Goal: Task Accomplishment & Management: Manage account settings

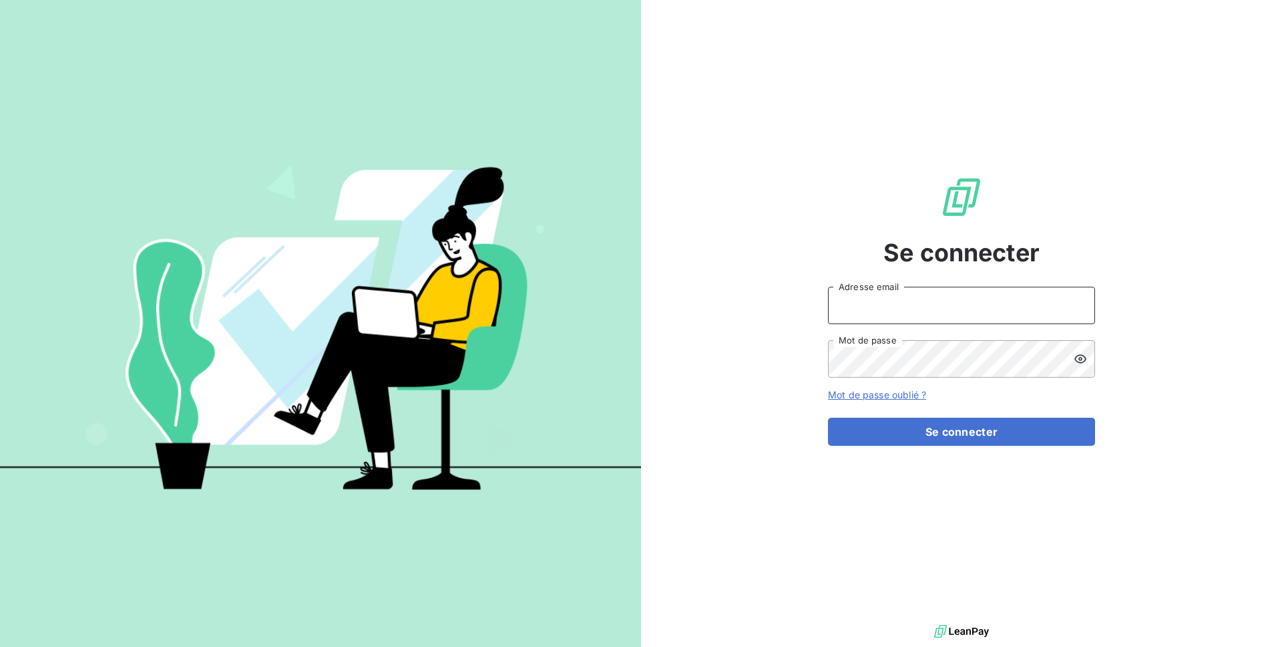
click at [960, 304] on input "Adresse email" at bounding box center [961, 305] width 267 height 37
type input "[EMAIL_ADDRESS][DOMAIN_NAME]"
click at [942, 411] on form "[EMAIL_ADDRESS][DOMAIN_NAME] Adresse email Mot de passe Mot de passe oublié ? S…" at bounding box center [961, 366] width 267 height 159
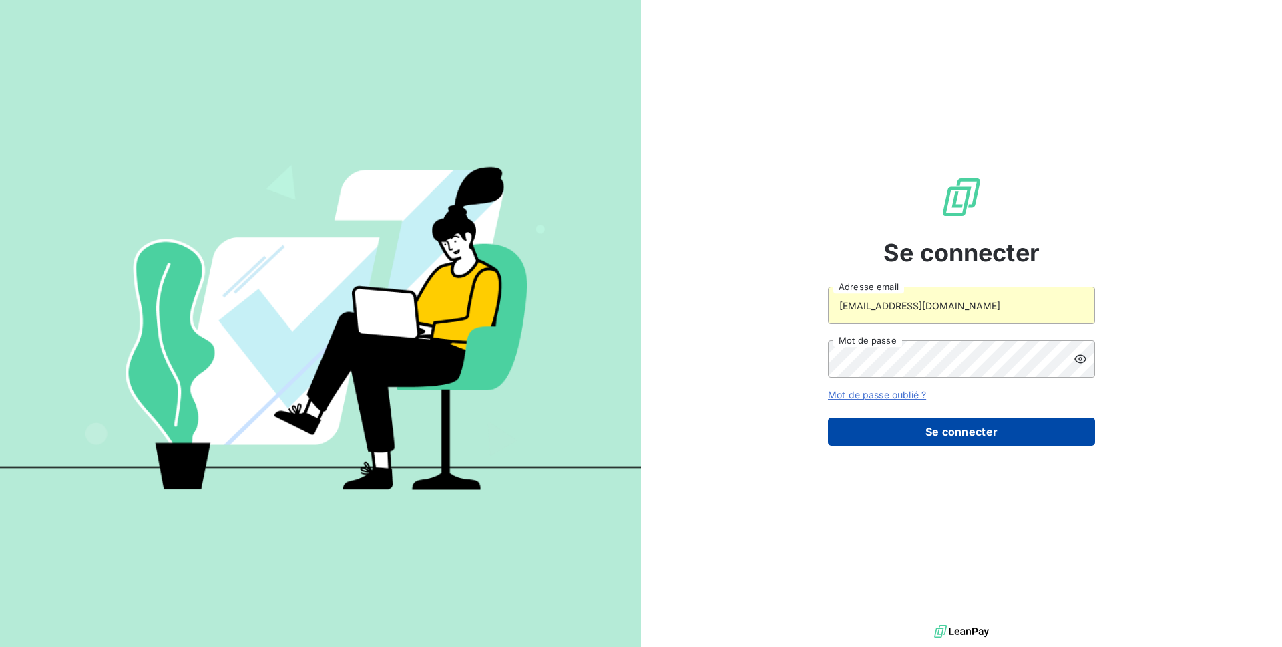
click at [938, 421] on button "Se connecter" at bounding box center [961, 431] width 267 height 28
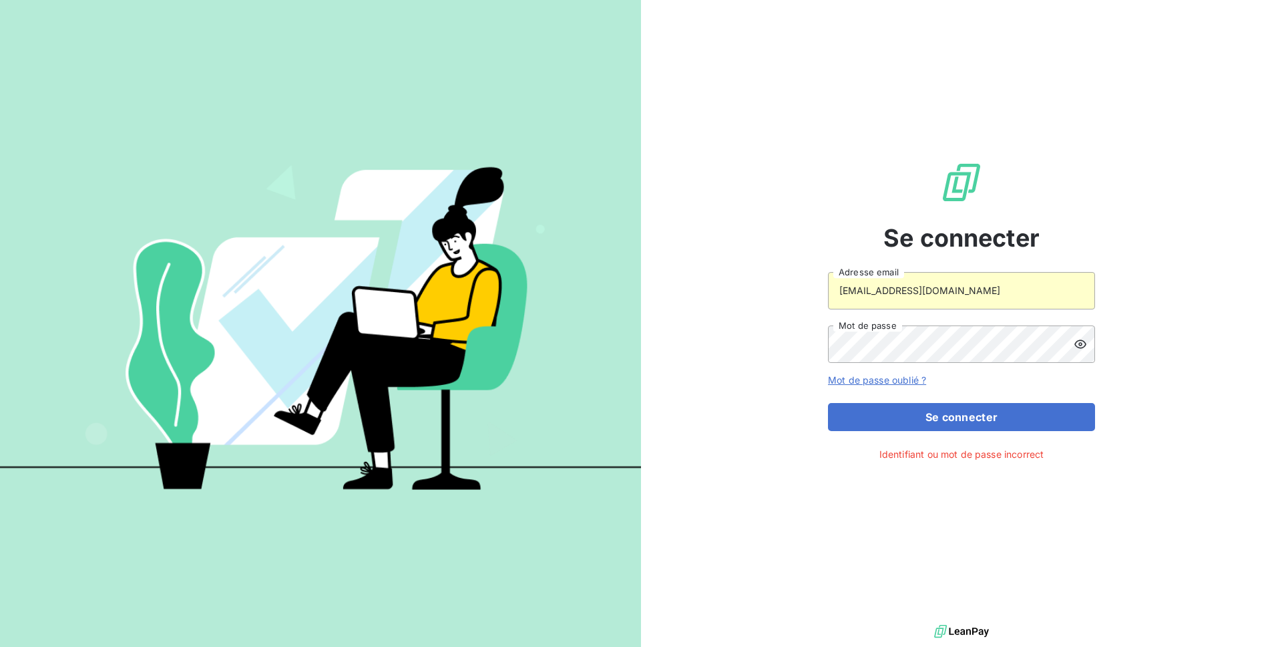
click at [1085, 343] on icon at bounding box center [1081, 343] width 12 height 9
click at [828, 403] on button "Se connecter" at bounding box center [961, 417] width 267 height 28
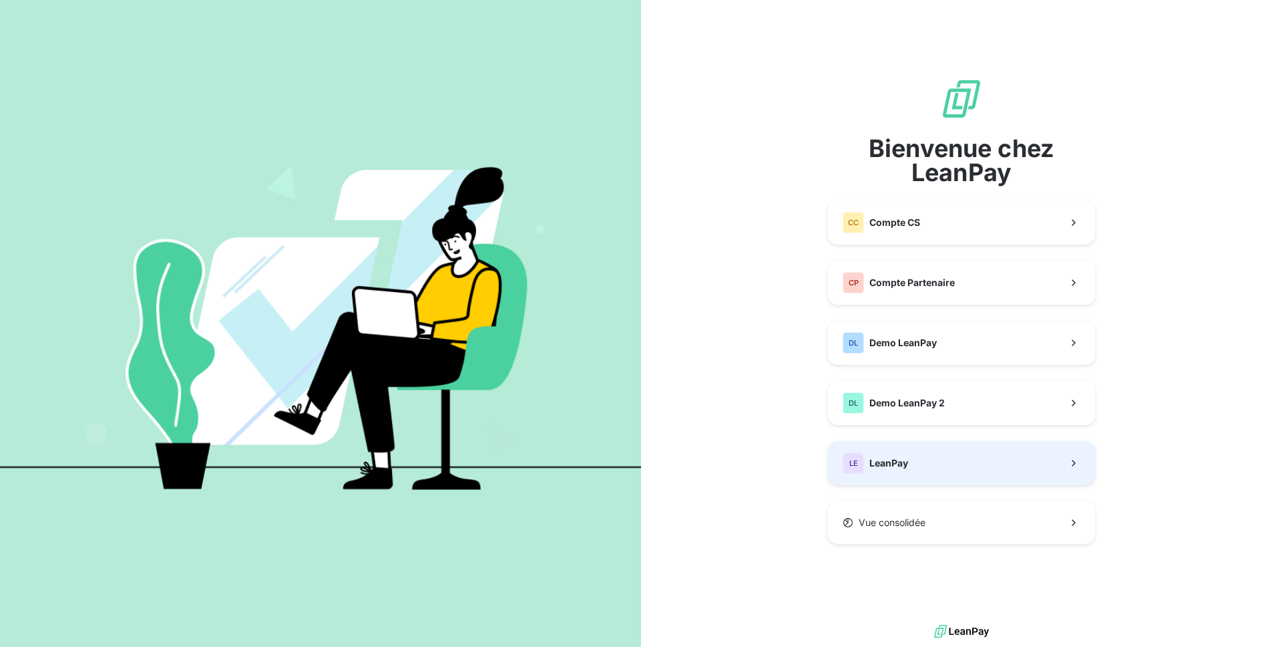
click at [898, 466] on span "LeanPay" at bounding box center [889, 462] width 39 height 13
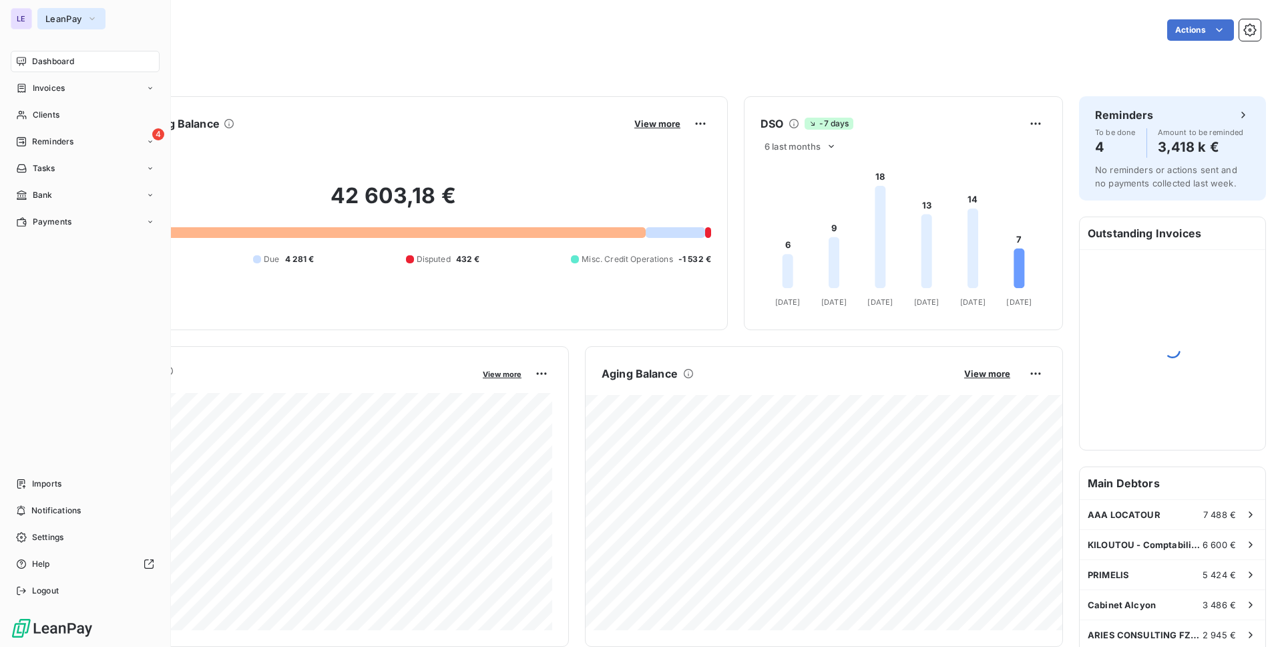
click at [63, 16] on span "LeanPay" at bounding box center [63, 18] width 36 height 11
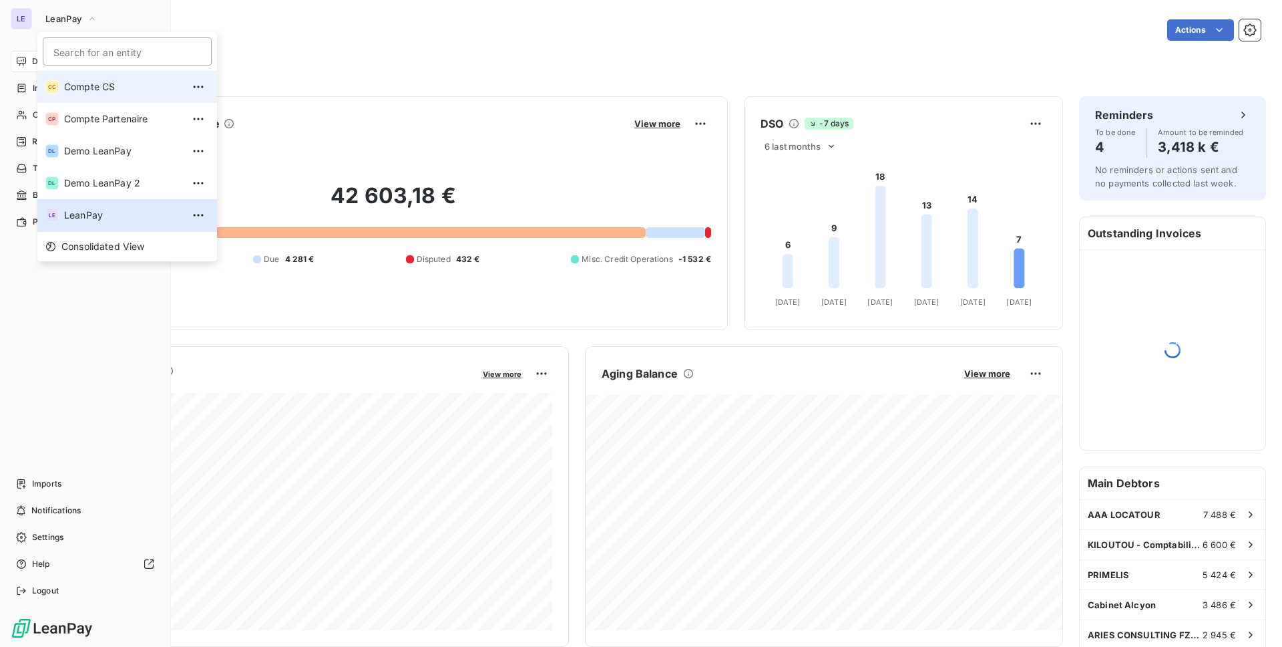
click at [73, 87] on span "Compte CS" at bounding box center [123, 86] width 118 height 13
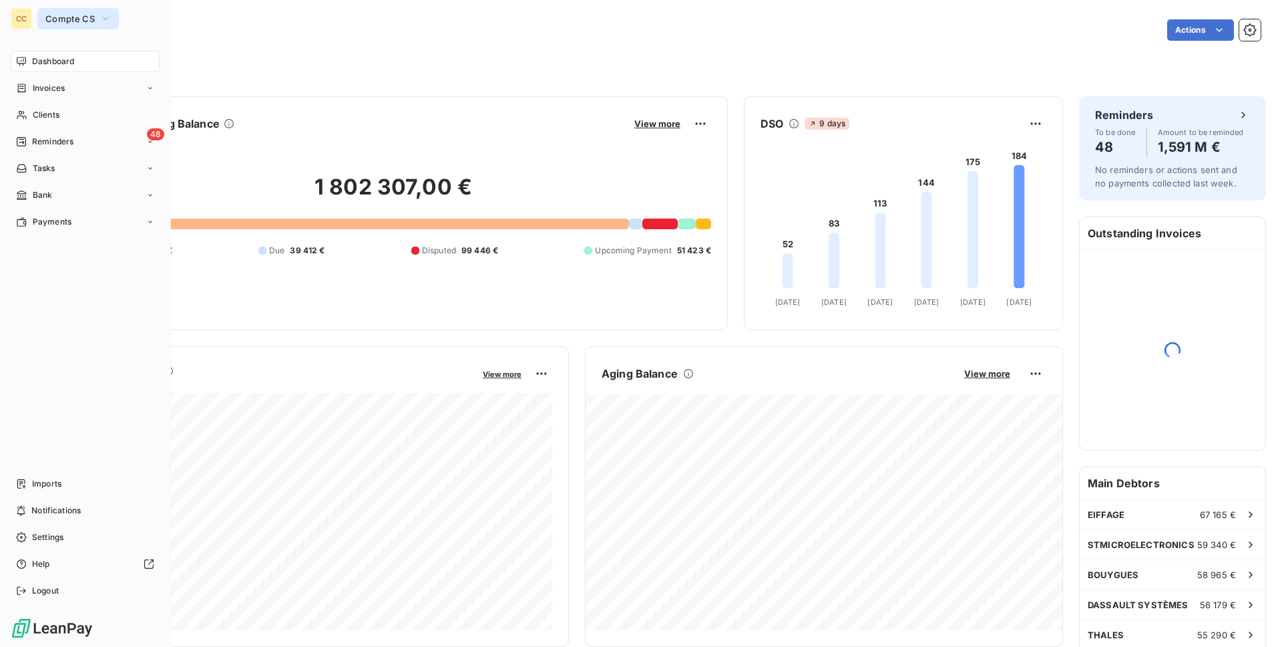
click at [77, 17] on span "Compte CS" at bounding box center [69, 18] width 49 height 11
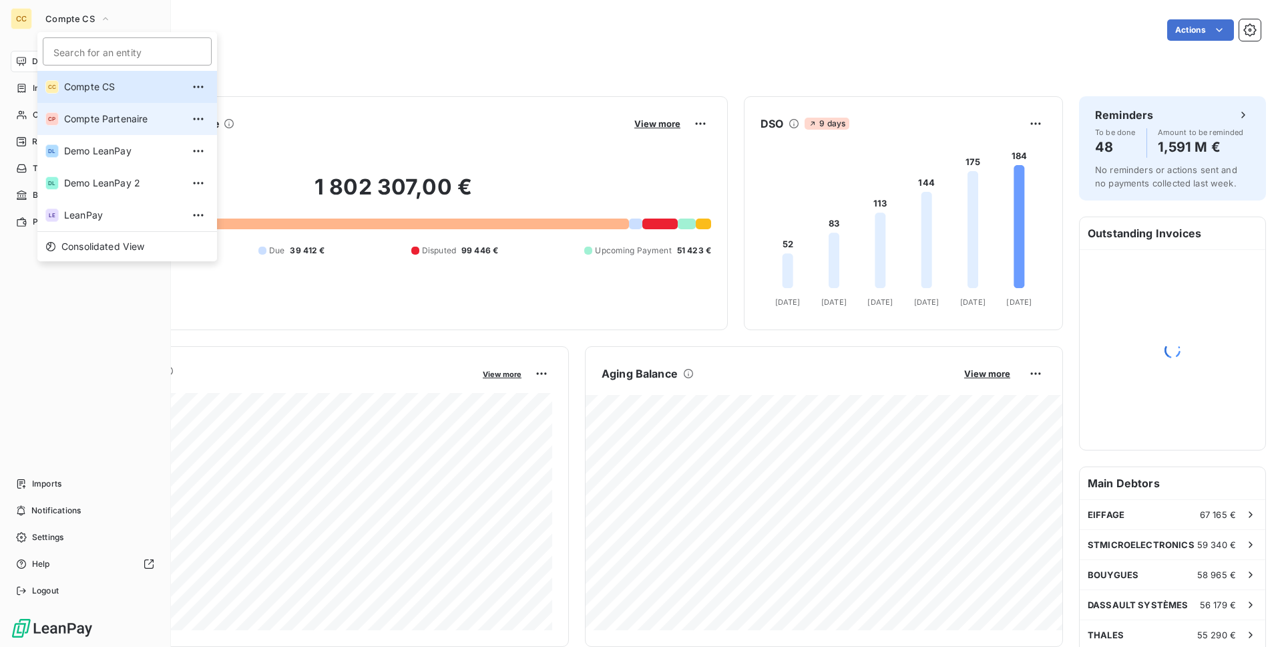
click at [85, 132] on li "CP Compte Partenaire" at bounding box center [127, 119] width 180 height 32
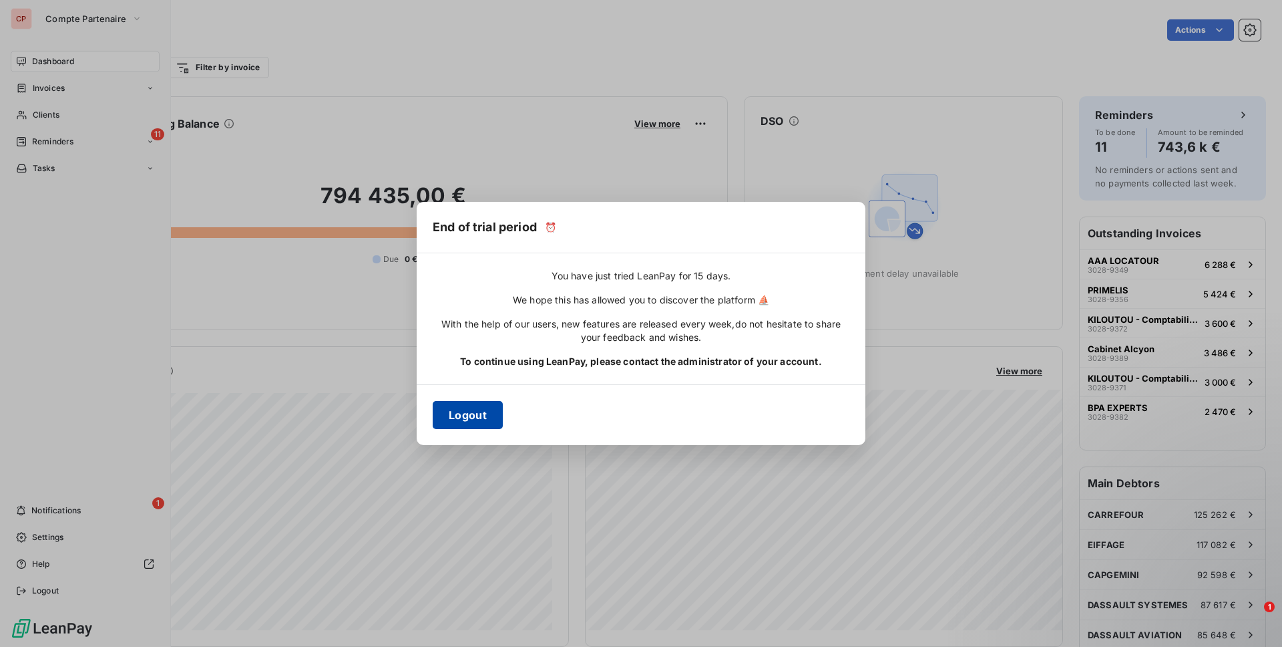
click at [470, 413] on button "Logout" at bounding box center [468, 415] width 70 height 28
